Goal: Task Accomplishment & Management: Use online tool/utility

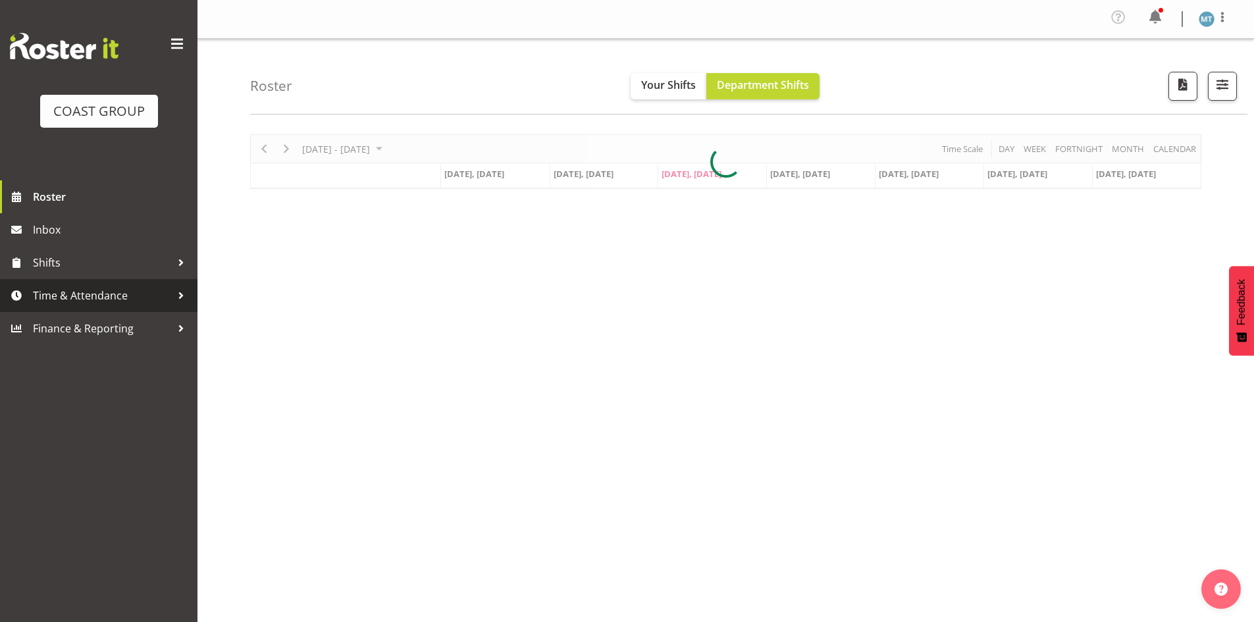
click at [90, 292] on span "Time & Attendance" at bounding box center [102, 296] width 138 height 20
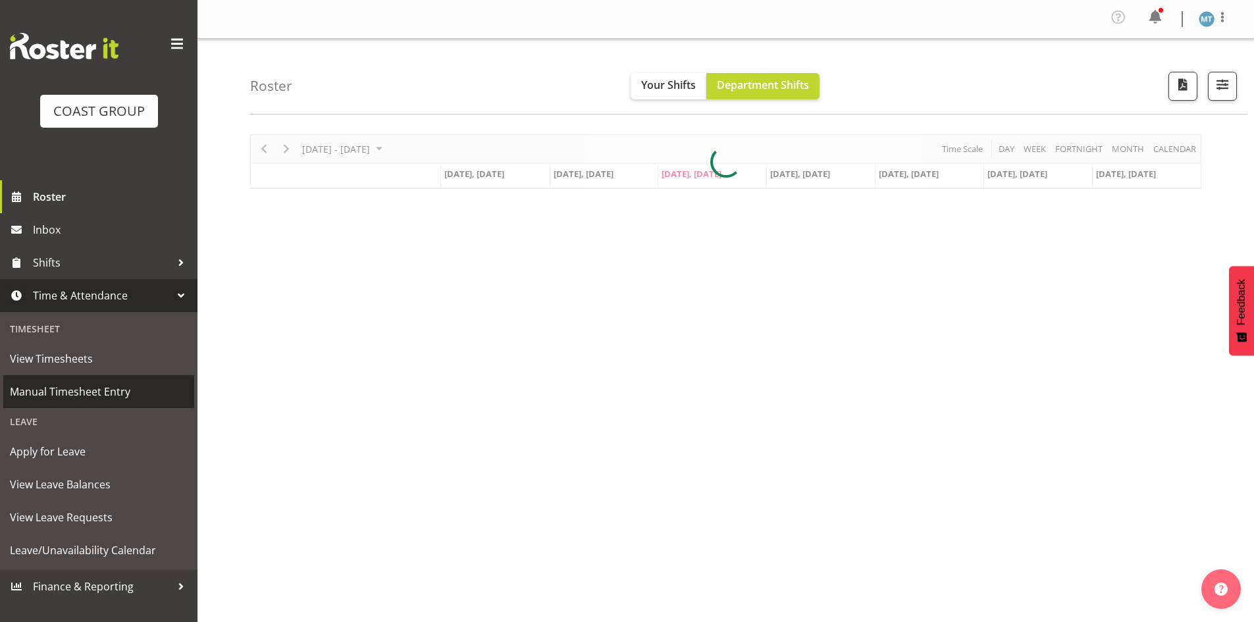
click at [93, 392] on span "Manual Timesheet Entry" at bounding box center [99, 392] width 178 height 20
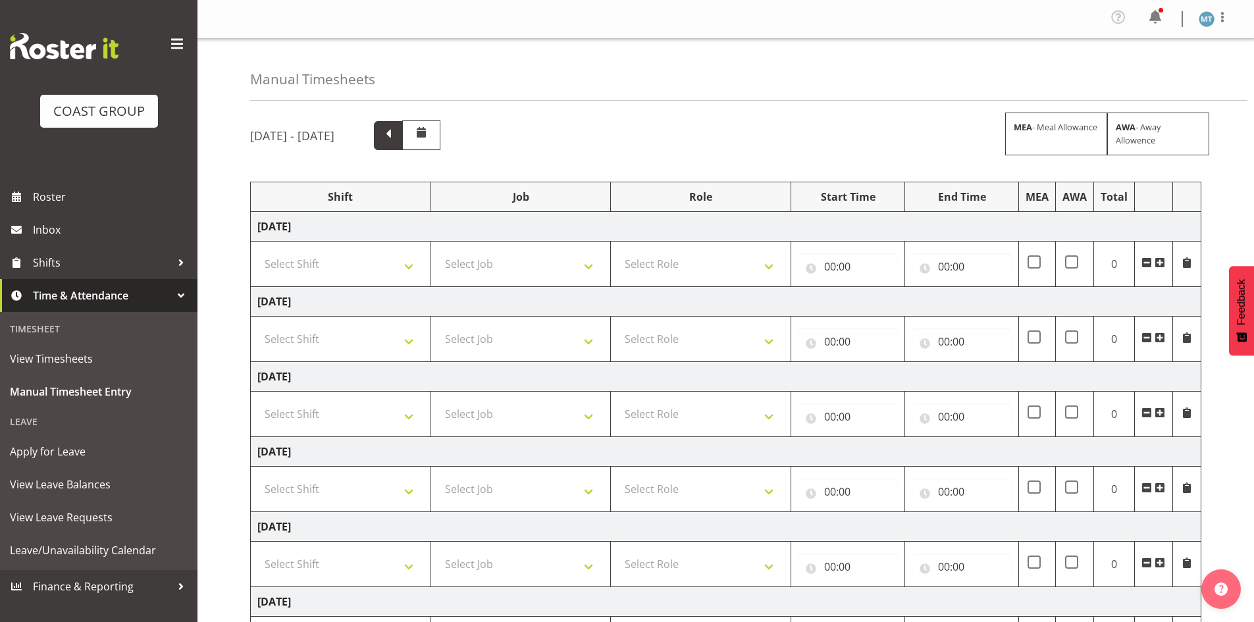
click at [397, 138] on span at bounding box center [388, 134] width 17 height 17
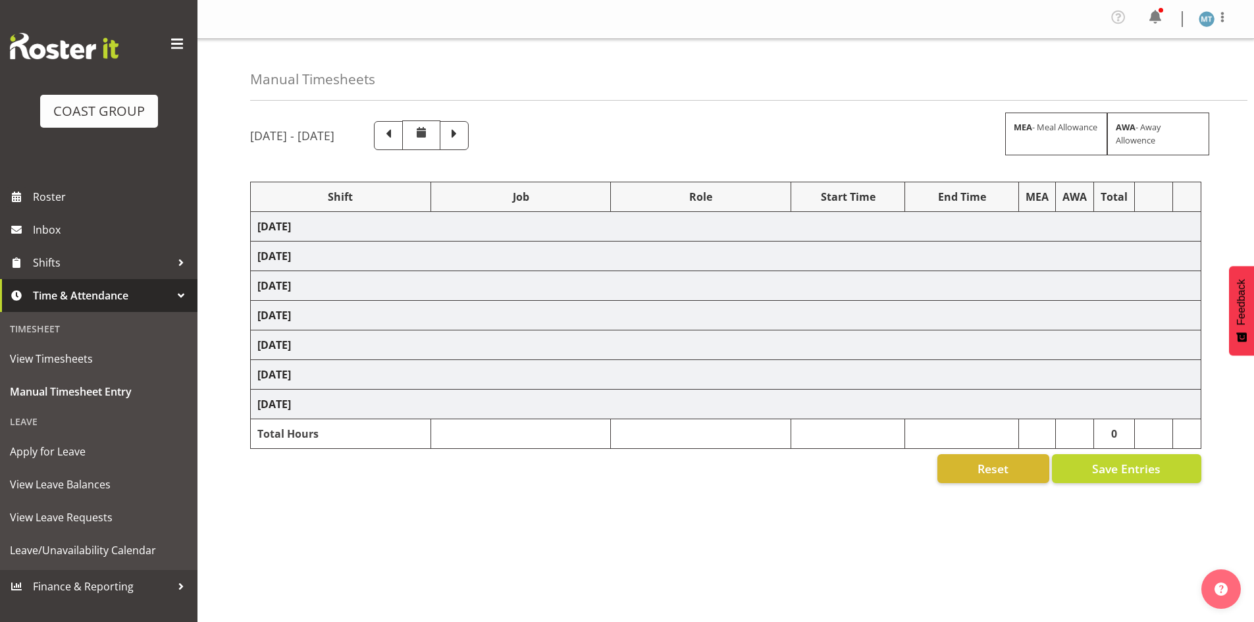
select select "38155"
select select "69"
select select "80900"
select select "9443"
select select "38155"
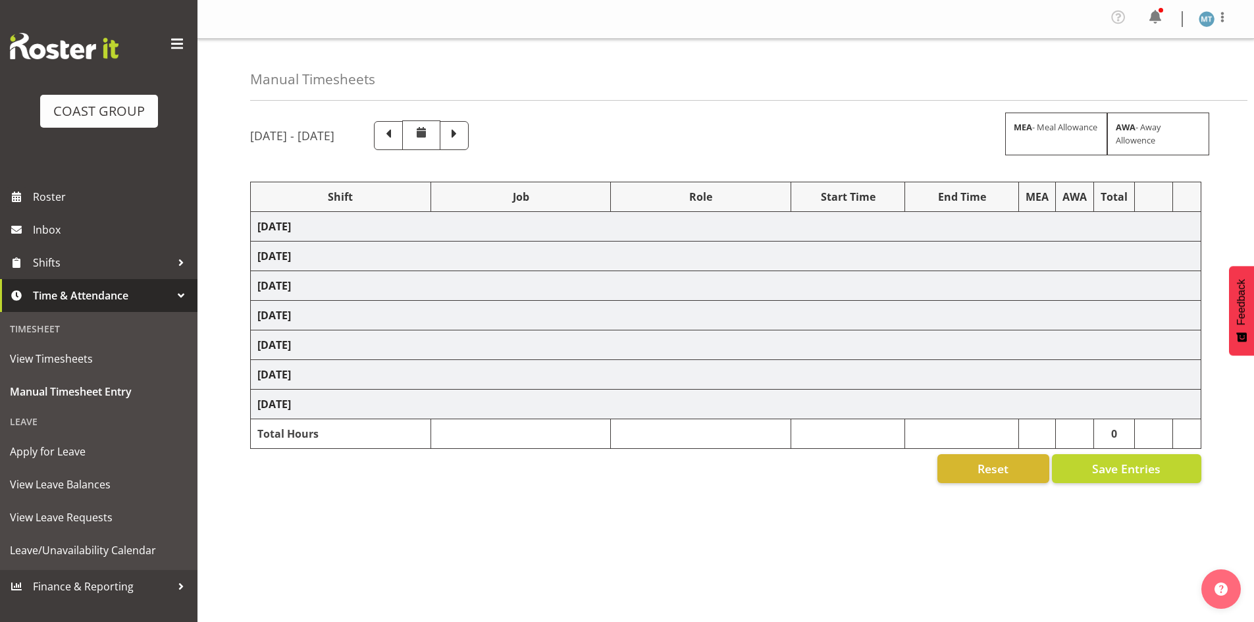
select select "69"
select select "38155"
select select "69"
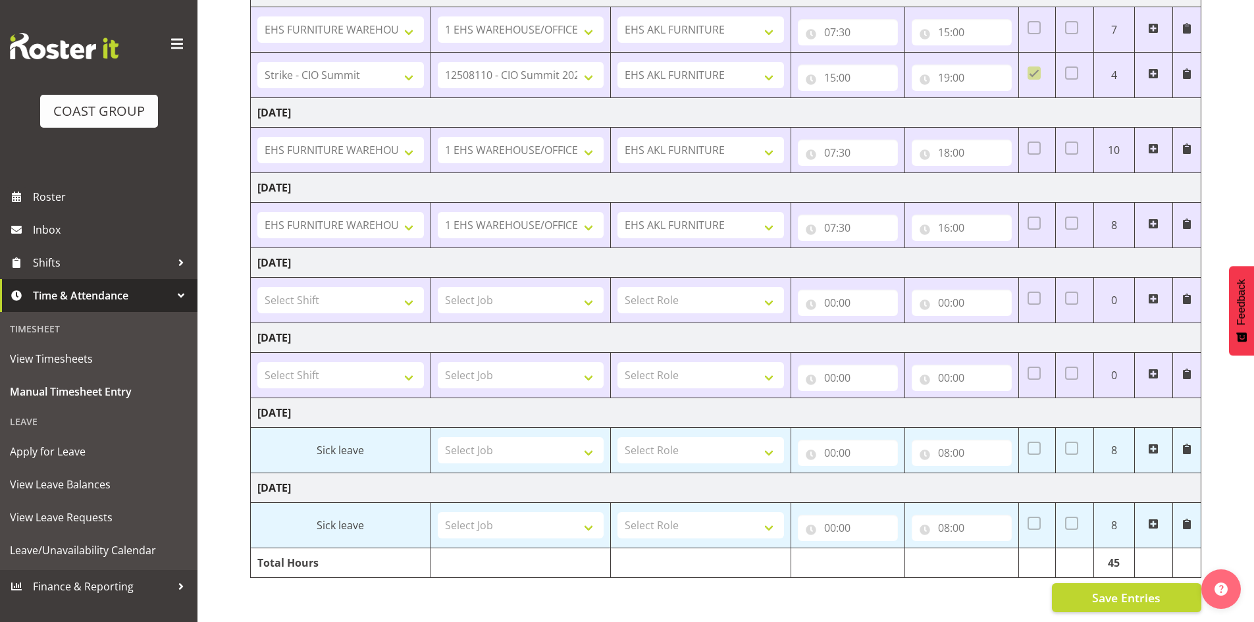
scroll to position [244, 0]
